Goal: Task Accomplishment & Management: Complete application form

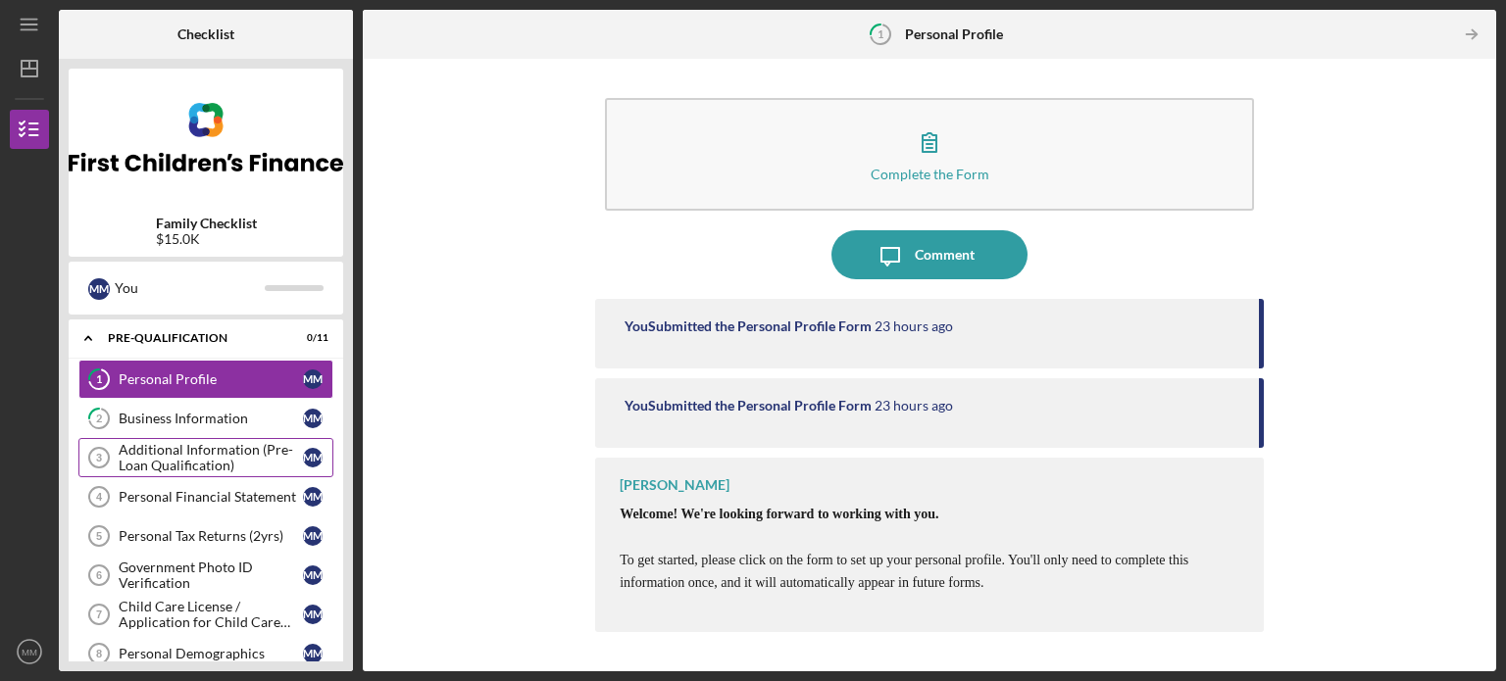
click at [196, 455] on div "Additional Information (Pre-Loan Qualification)" at bounding box center [211, 457] width 184 height 31
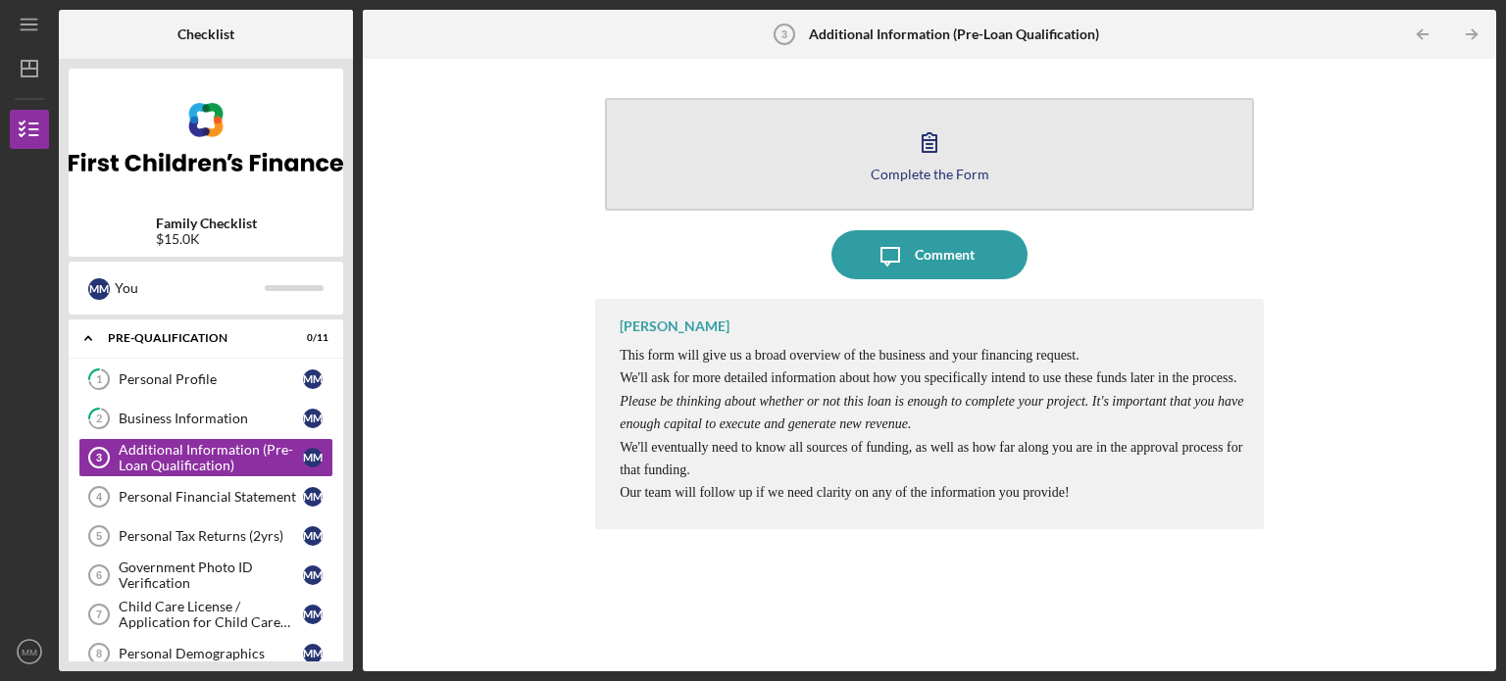
click at [894, 175] on div "Complete the Form" at bounding box center [930, 174] width 119 height 15
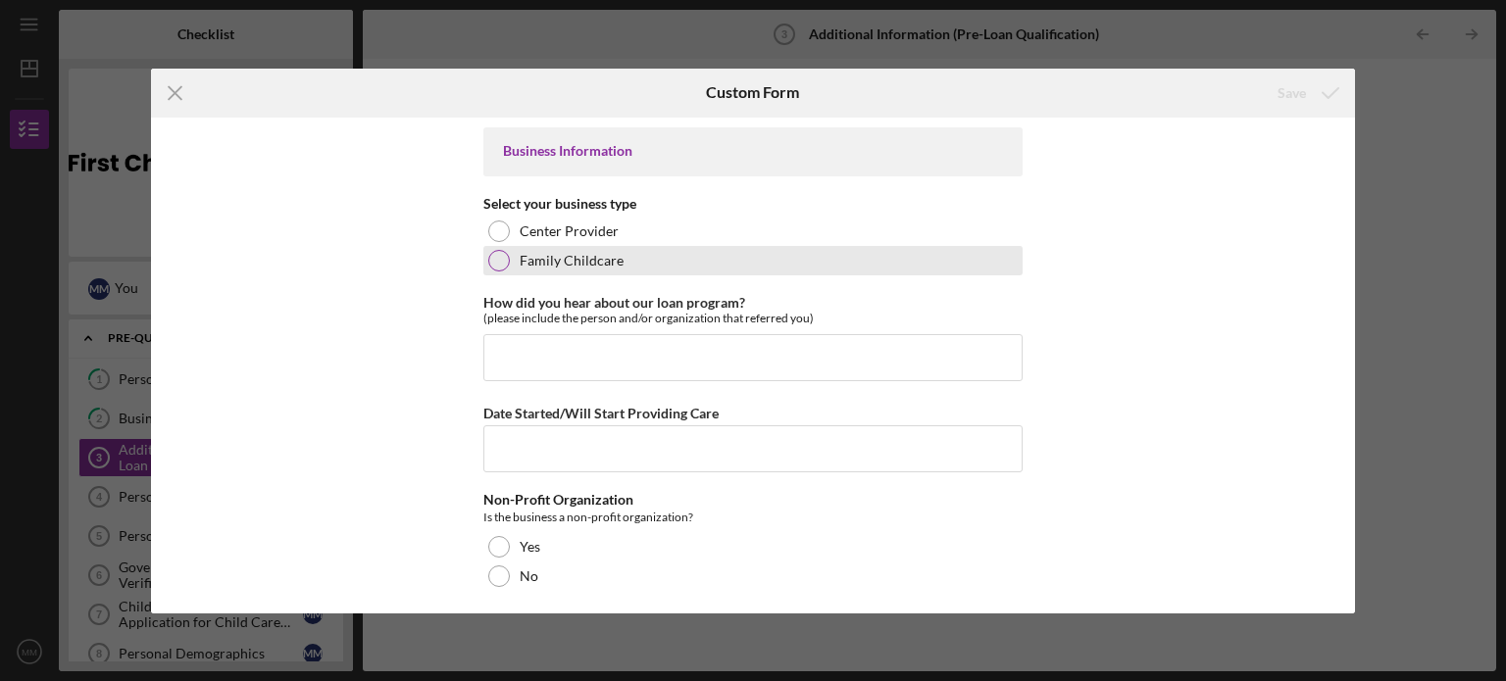
click at [493, 256] on div at bounding box center [499, 261] width 22 height 22
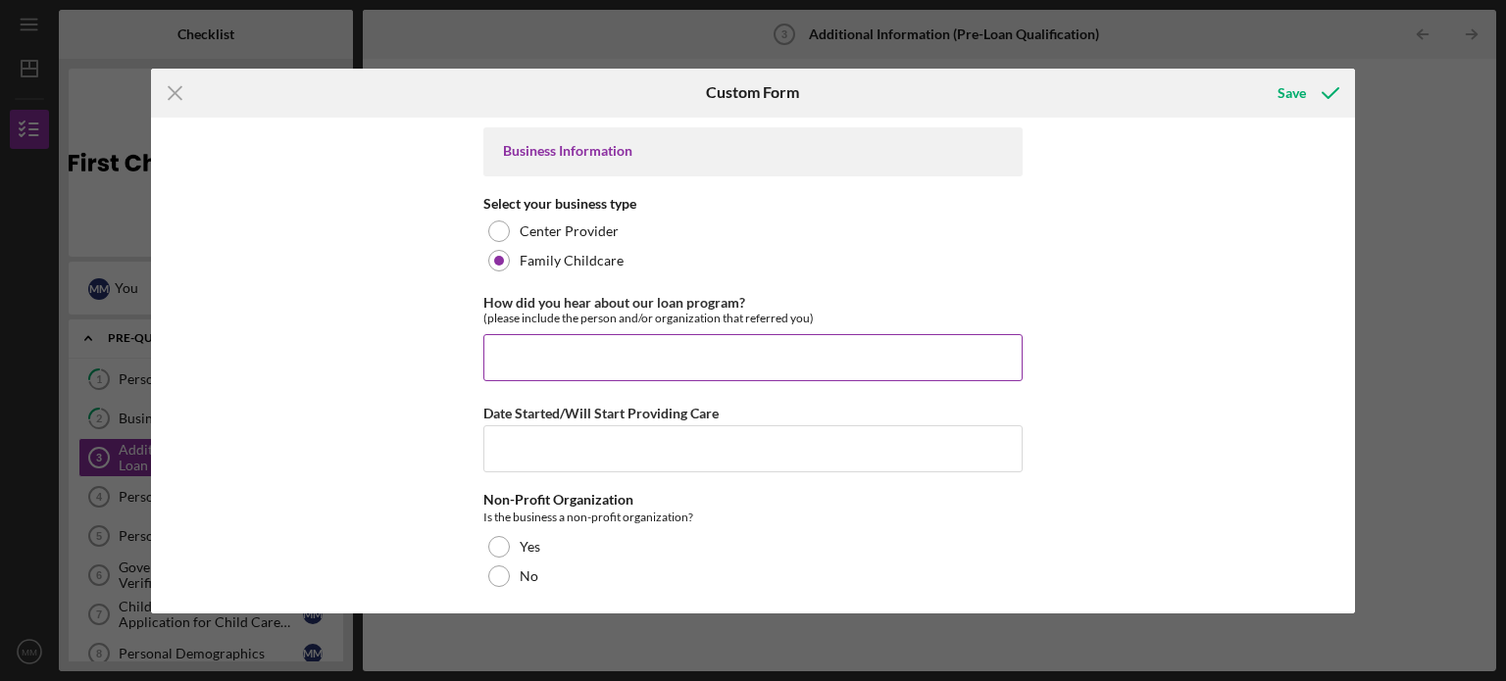
click at [505, 347] on input "How did you hear about our loan program?" at bounding box center [752, 357] width 539 height 47
type input "[PERSON_NAME] S my licenser"
click at [547, 443] on input "Date Started/Will Start Providing Care" at bounding box center [752, 448] width 539 height 47
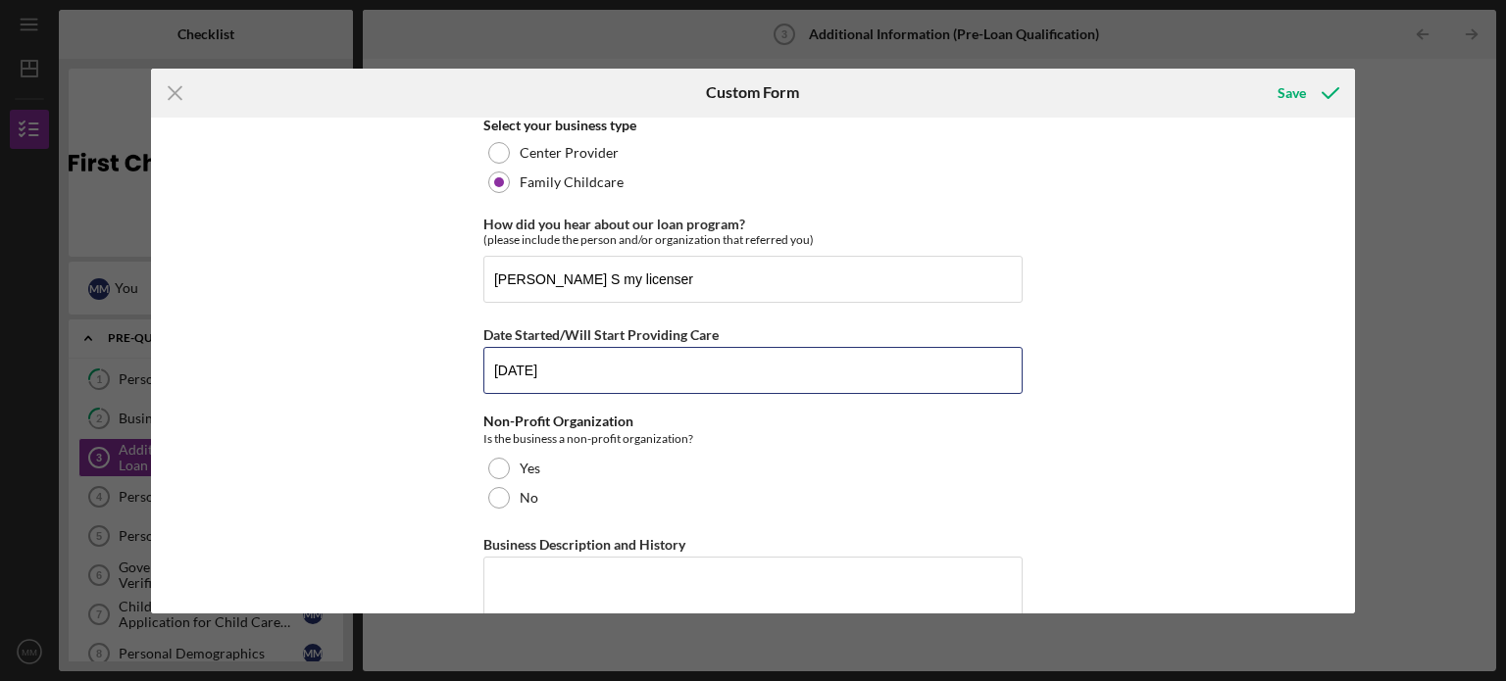
scroll to position [196, 0]
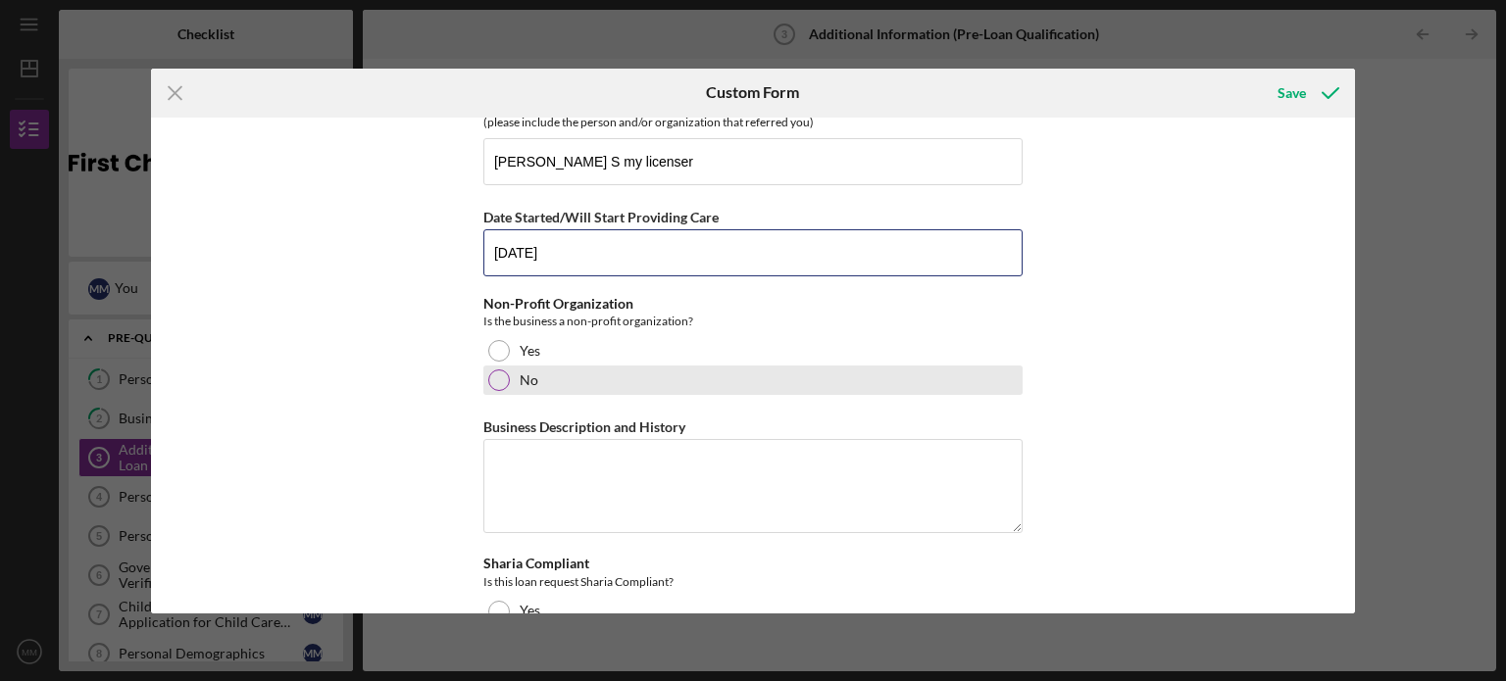
type input "[DATE]"
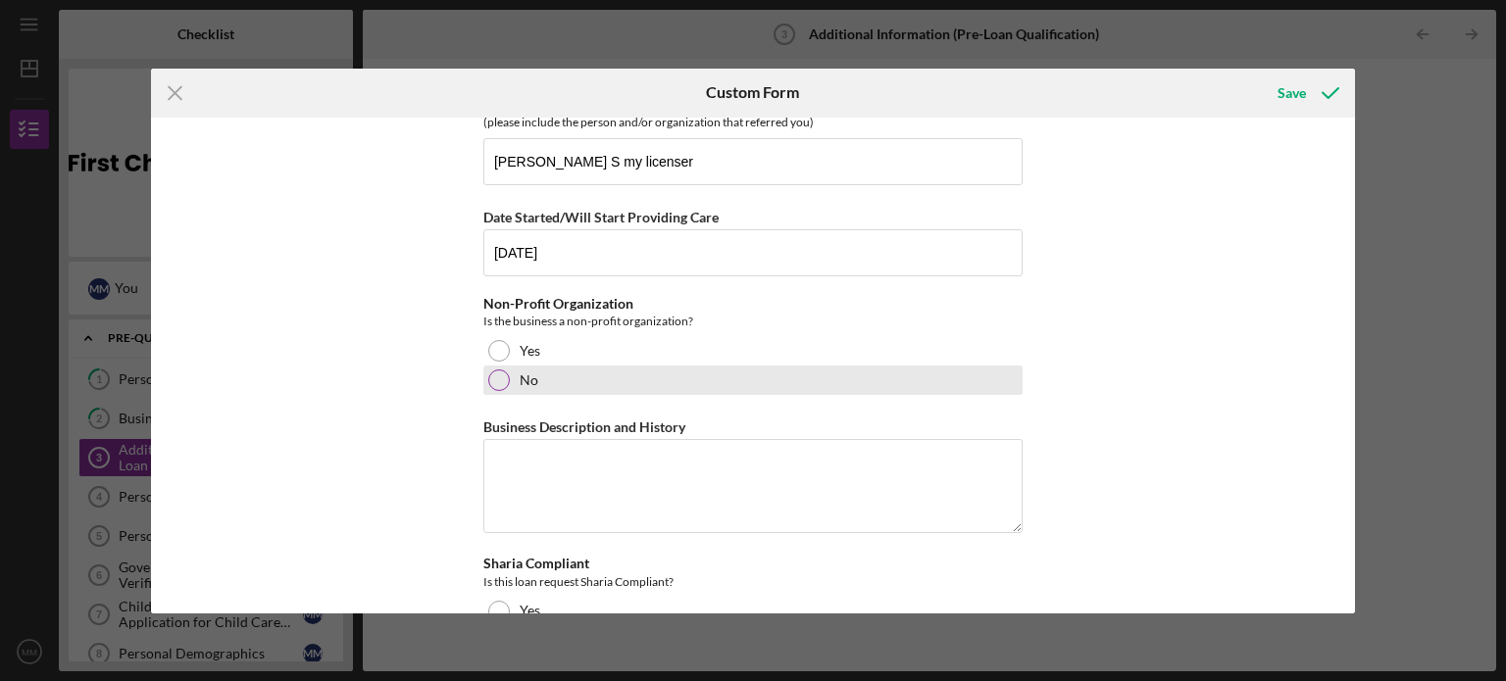
click at [494, 379] on div at bounding box center [499, 381] width 22 height 22
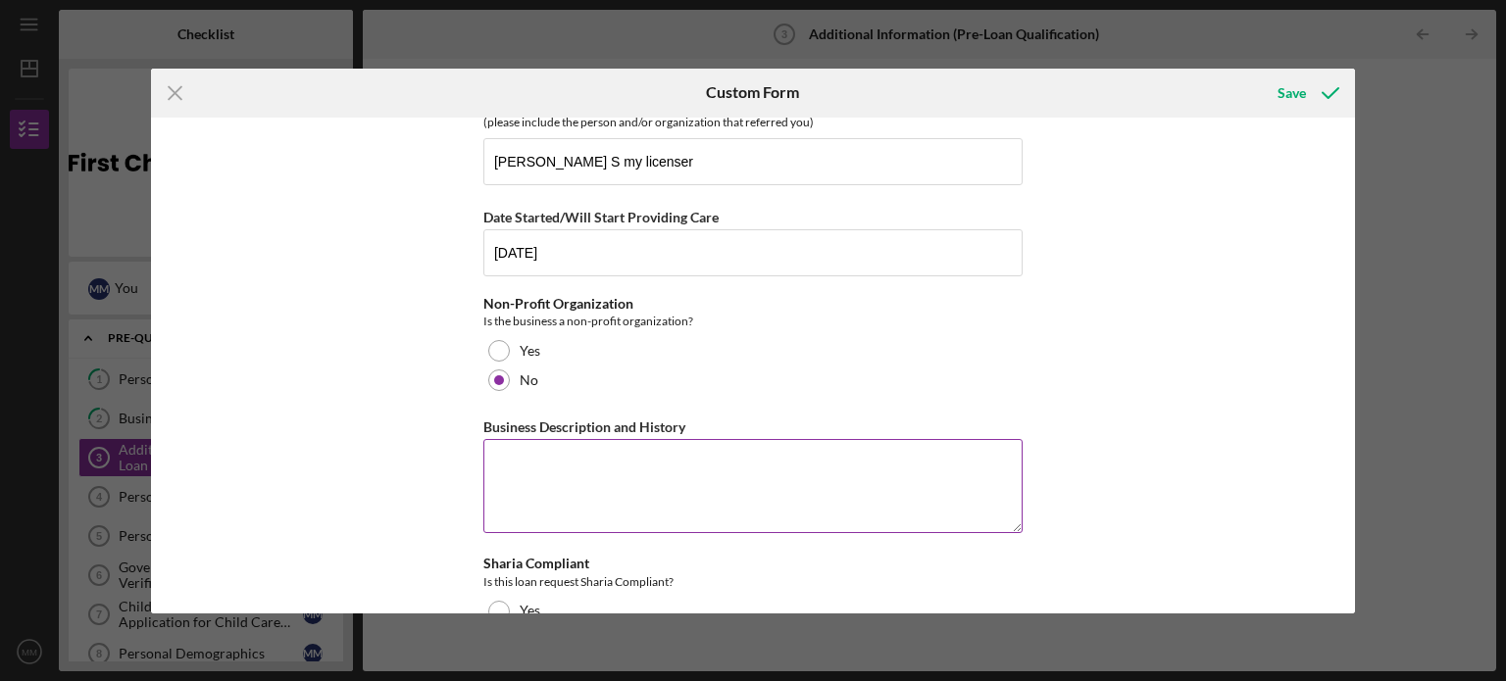
click at [524, 474] on textarea "Business Description and History" at bounding box center [752, 486] width 539 height 94
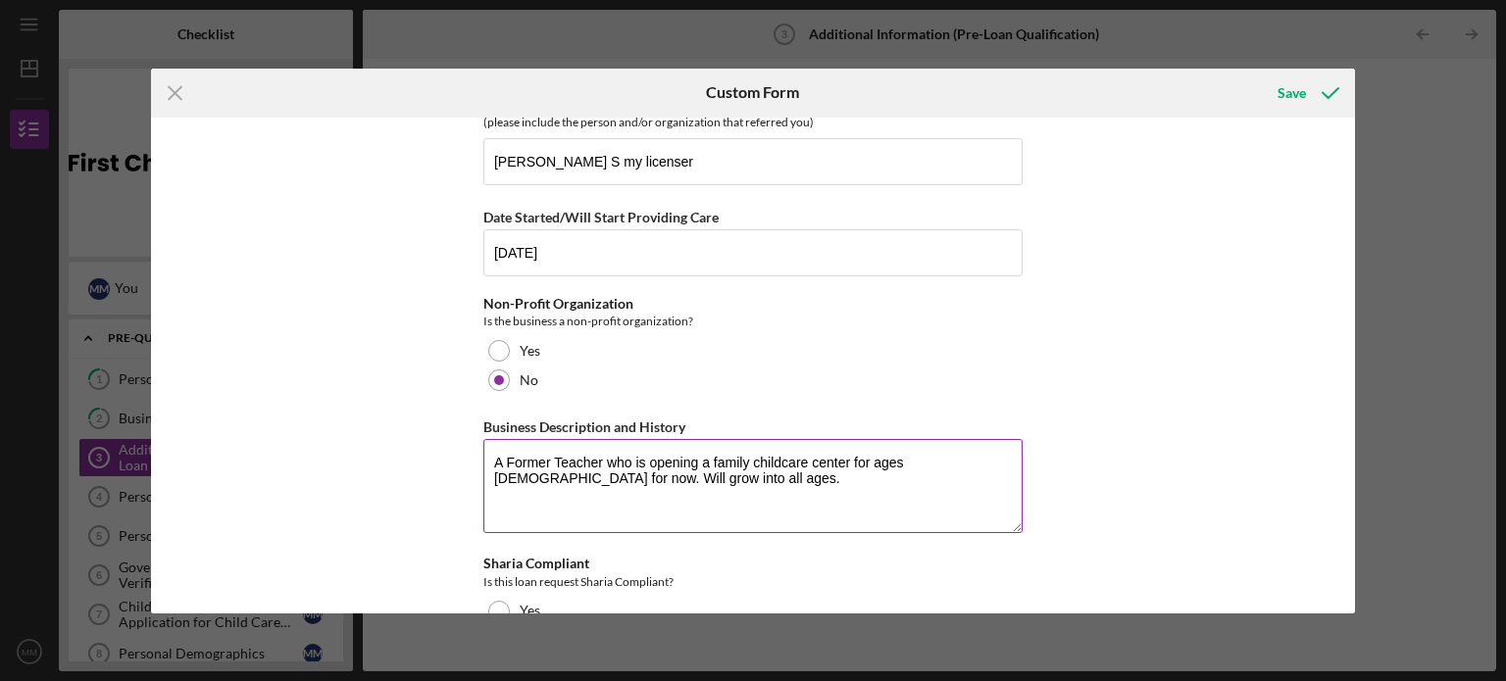
click at [925, 461] on textarea "A Former Teacher who is opening a family childcare center for ages [DEMOGRAPHIC…" at bounding box center [752, 486] width 539 height 94
click at [874, 479] on textarea "A Former Teacher who is opening a family childcare center for ages [DEMOGRAPHIC…" at bounding box center [752, 486] width 539 height 94
click at [649, 515] on textarea "A Former Teacher who is opening a family childcare center for ages [DEMOGRAPHIC…" at bounding box center [752, 486] width 539 height 94
click at [1000, 478] on textarea "A Former Teacher who is opening a family childcare center for ages [DEMOGRAPHIC…" at bounding box center [752, 486] width 539 height 94
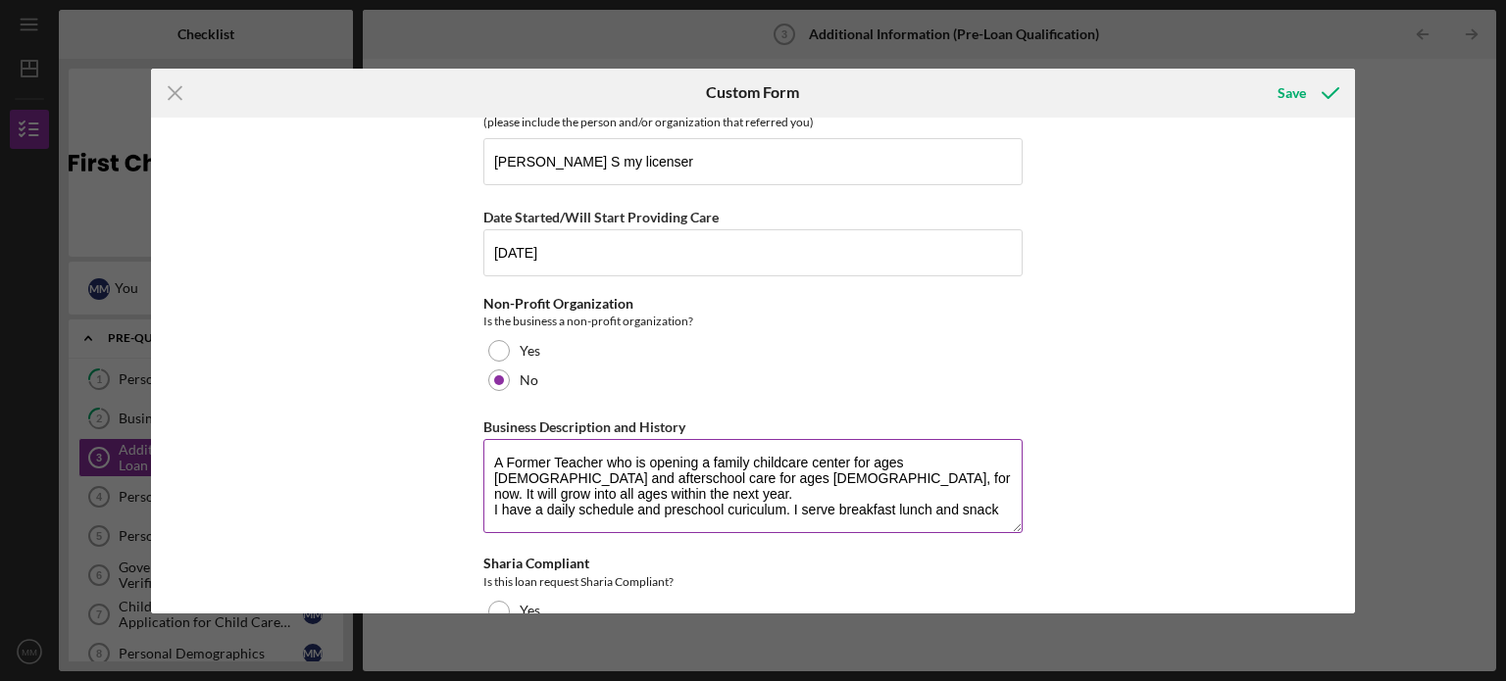
click at [768, 497] on textarea "A Former Teacher who is opening a family childcare center for ages [DEMOGRAPHIC…" at bounding box center [752, 486] width 539 height 94
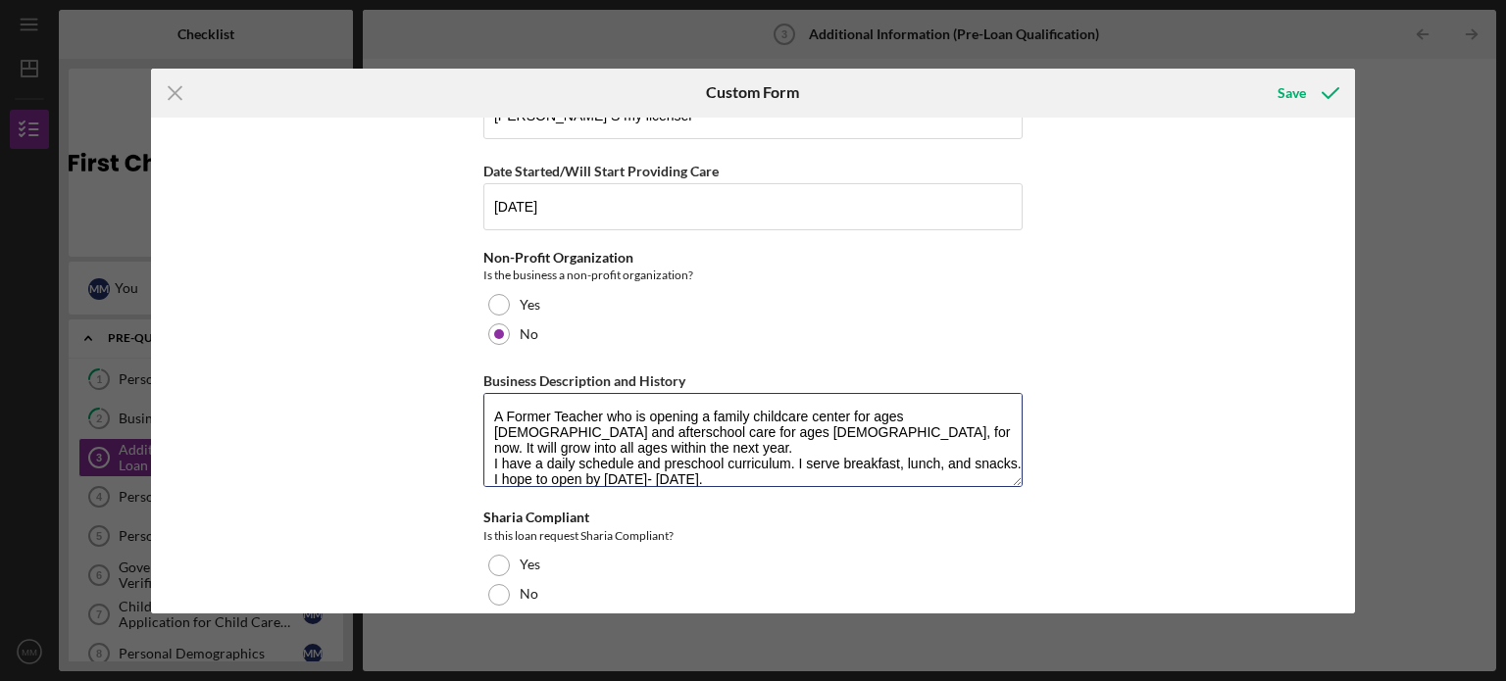
scroll to position [267, 0]
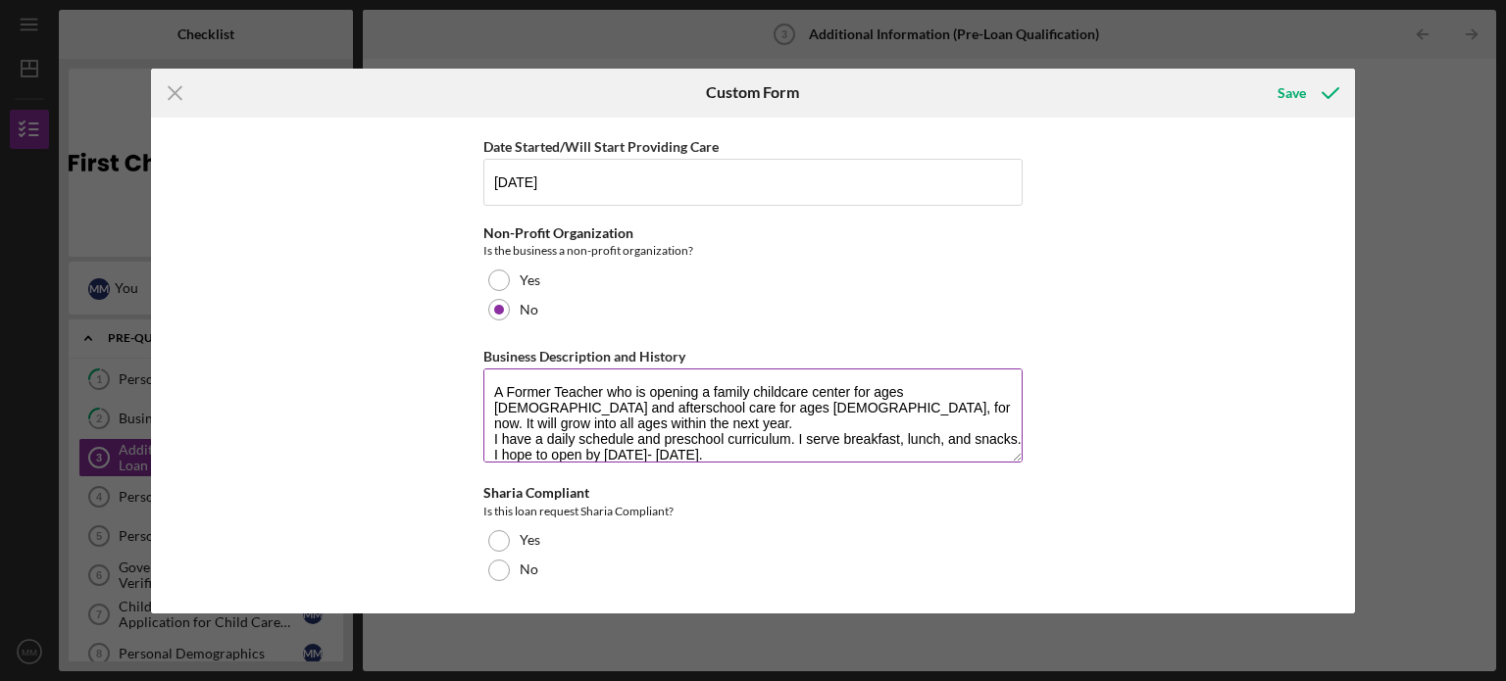
click at [754, 437] on textarea "A Former Teacher who is opening a family childcare center for ages [DEMOGRAPHIC…" at bounding box center [752, 416] width 539 height 94
type textarea "A Former Teacher who is opening a family childcare center for ages [DEMOGRAPHIC…"
click at [745, 475] on div "Business Information Select your business type Center Provider Family Childcare…" at bounding box center [752, 233] width 539 height 744
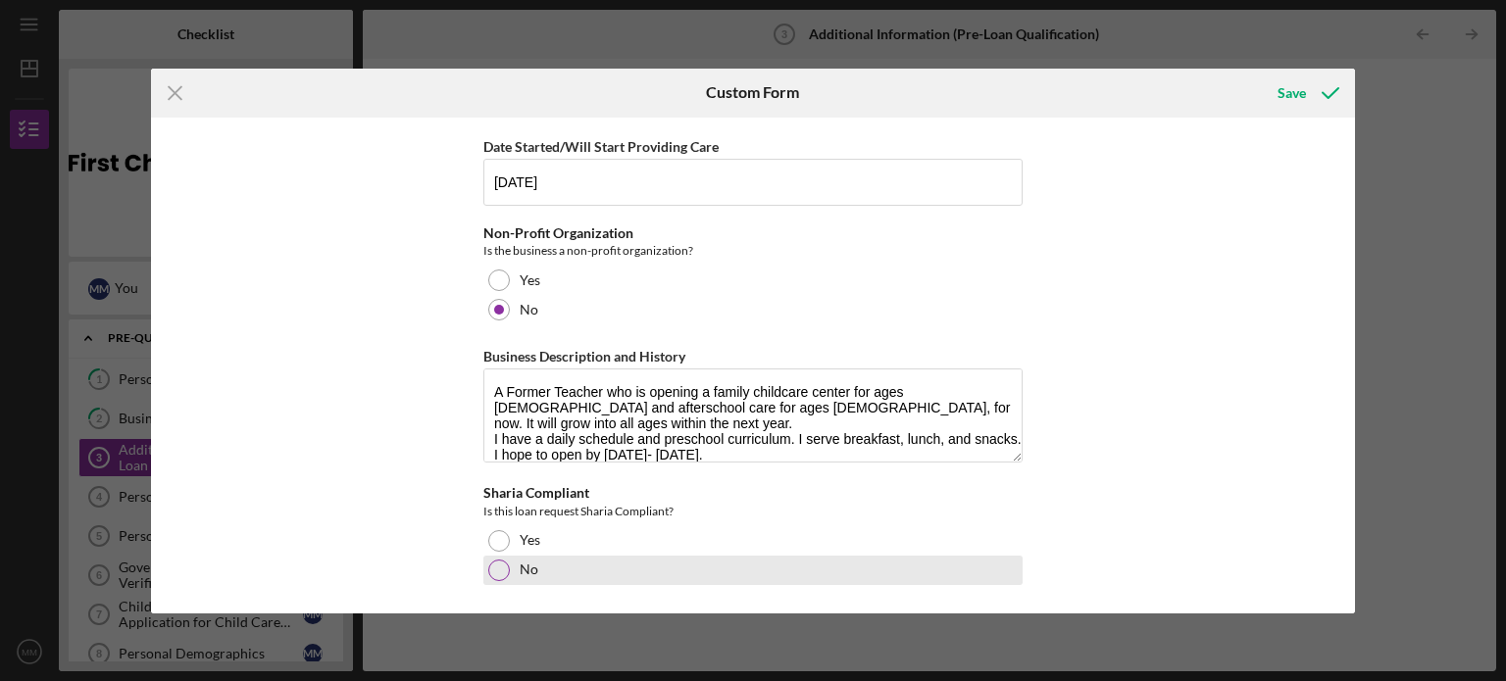
click at [494, 575] on div at bounding box center [499, 571] width 22 height 22
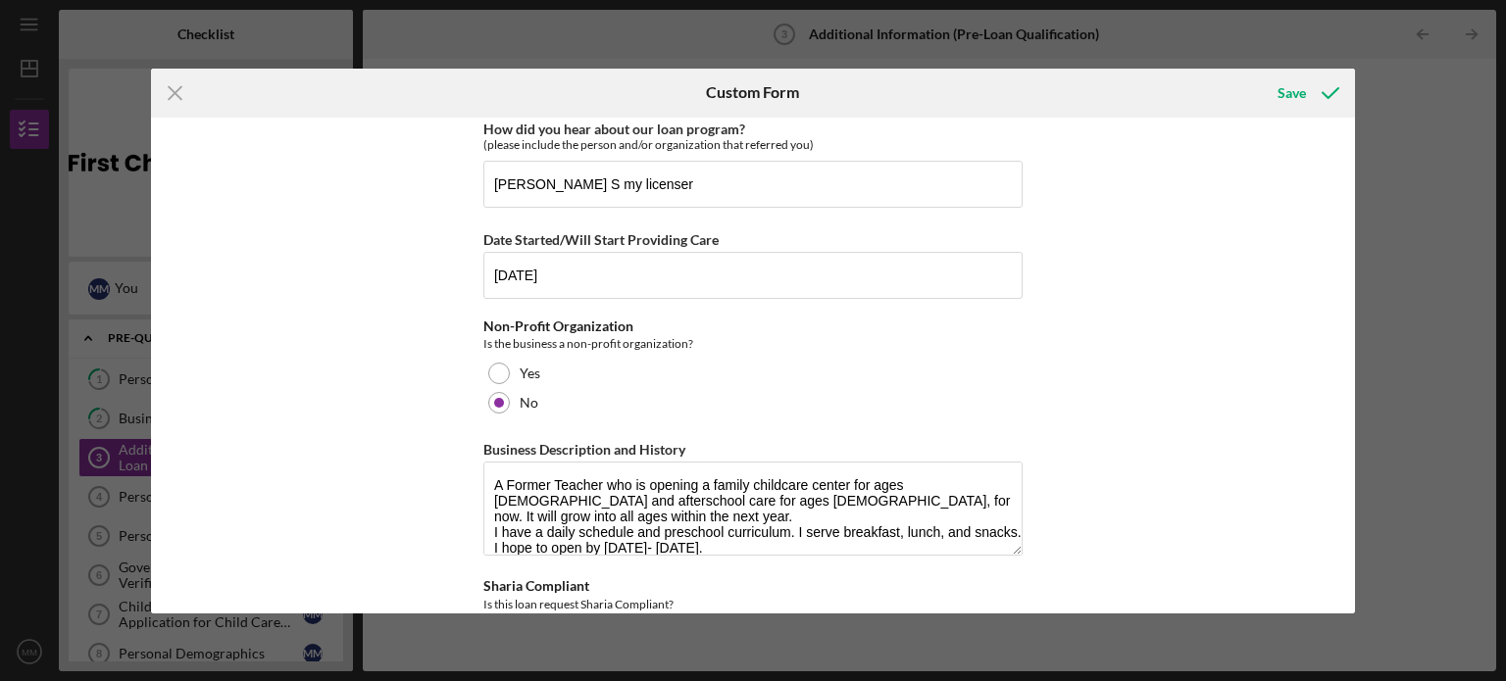
scroll to position [0, 0]
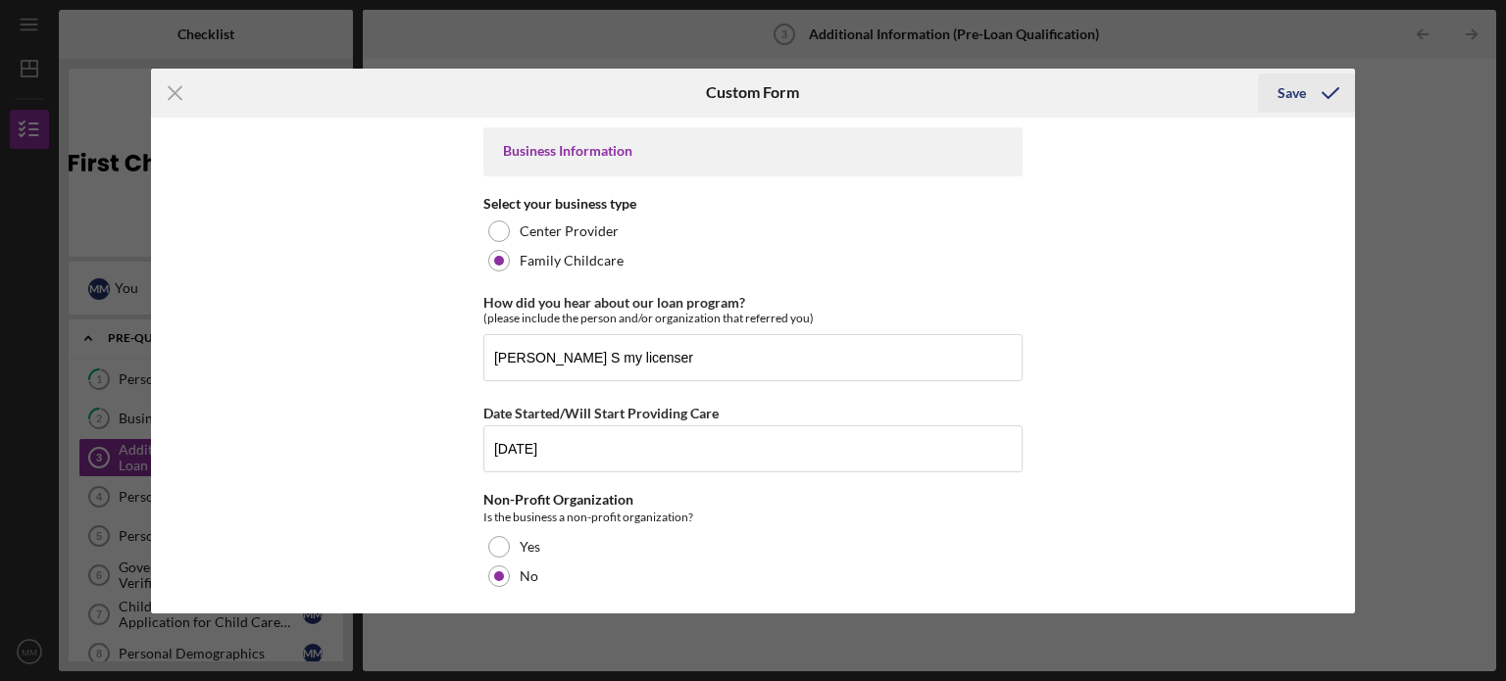
click at [1290, 93] on div "Save" at bounding box center [1291, 93] width 28 height 39
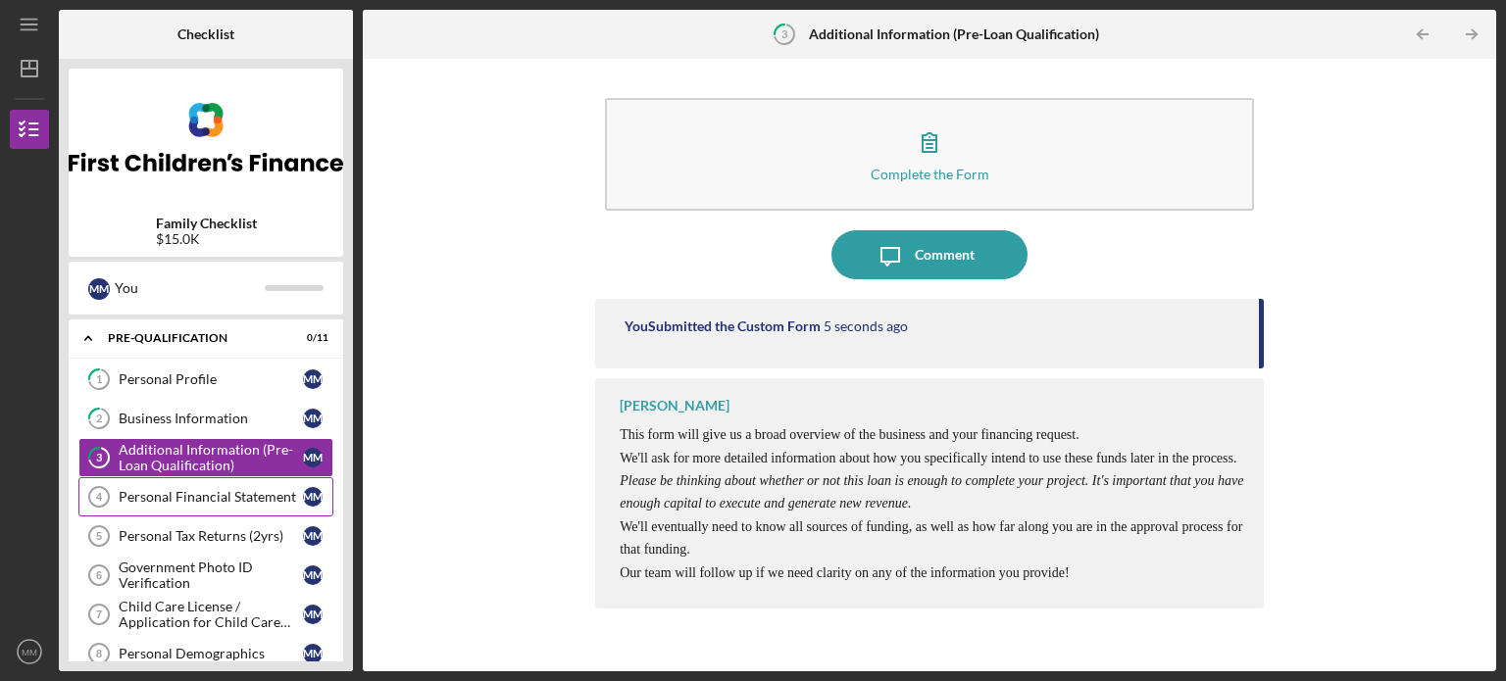
click at [199, 493] on div "Personal Financial Statement" at bounding box center [211, 497] width 184 height 16
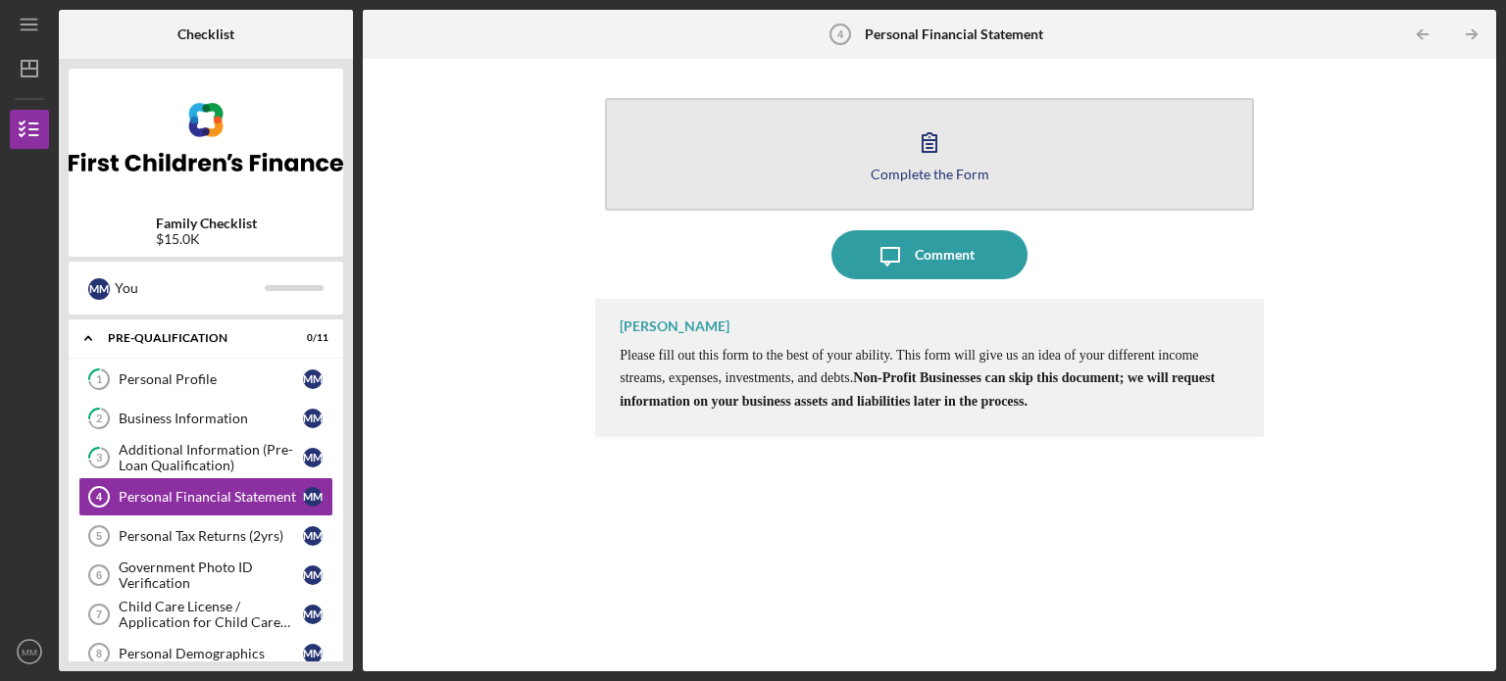
click at [898, 174] on div "Complete the Form" at bounding box center [930, 174] width 119 height 15
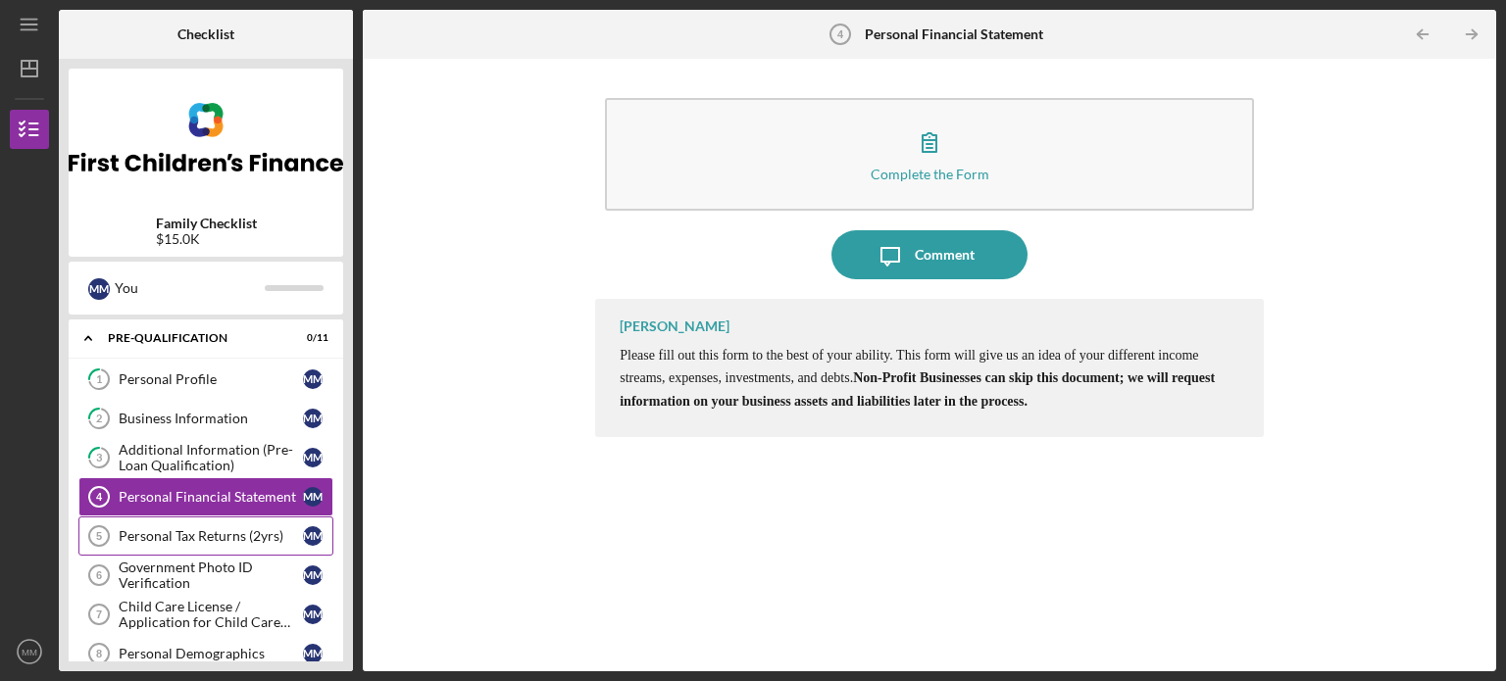
click at [161, 540] on div "Personal Tax Returns (2yrs)" at bounding box center [211, 536] width 184 height 16
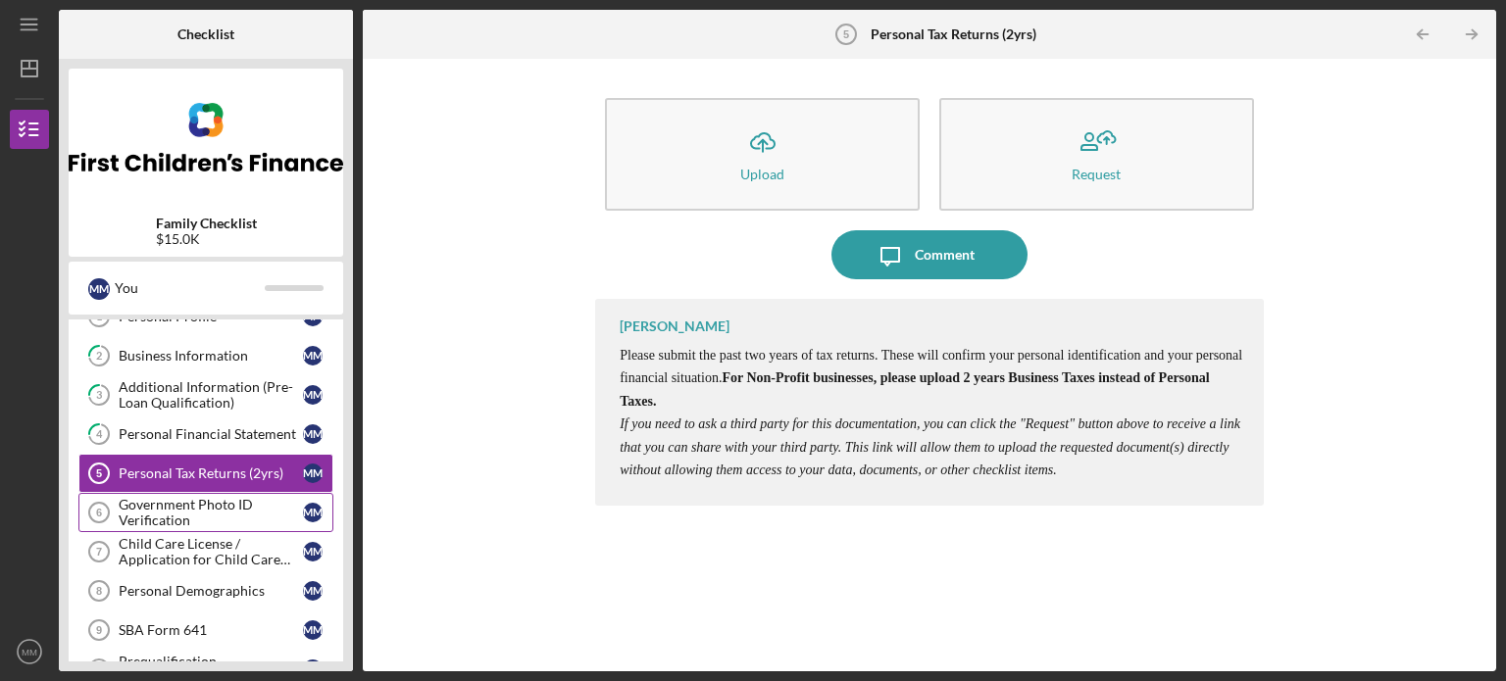
scroll to position [98, 0]
